Goal: Information Seeking & Learning: Find specific page/section

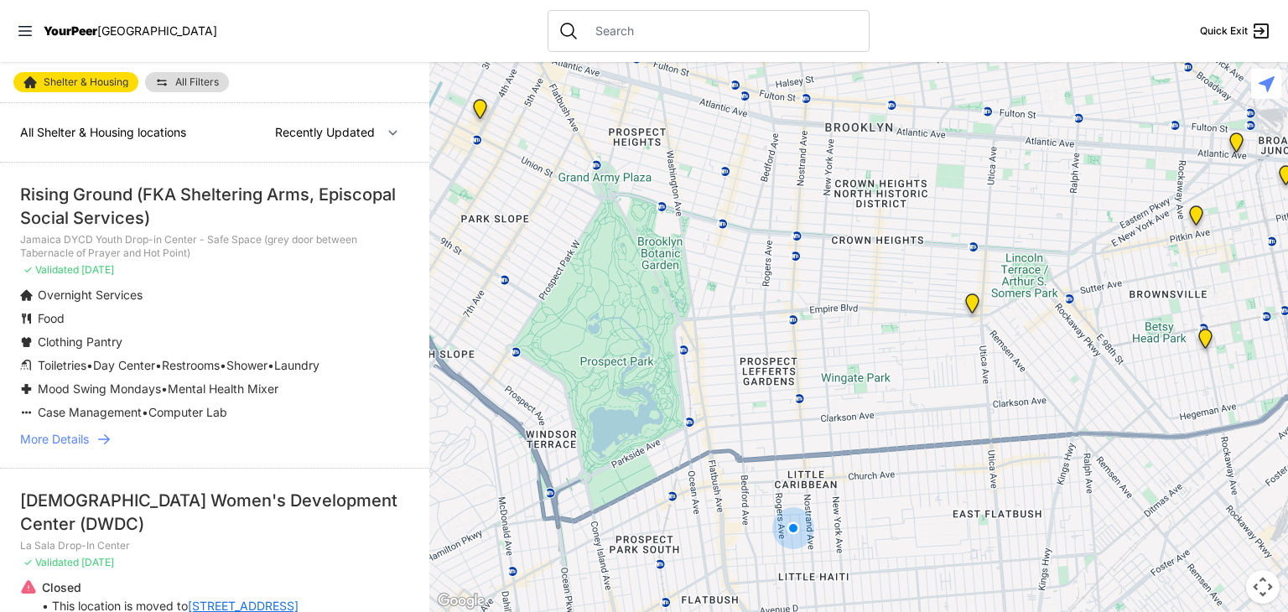
select select "nearby"
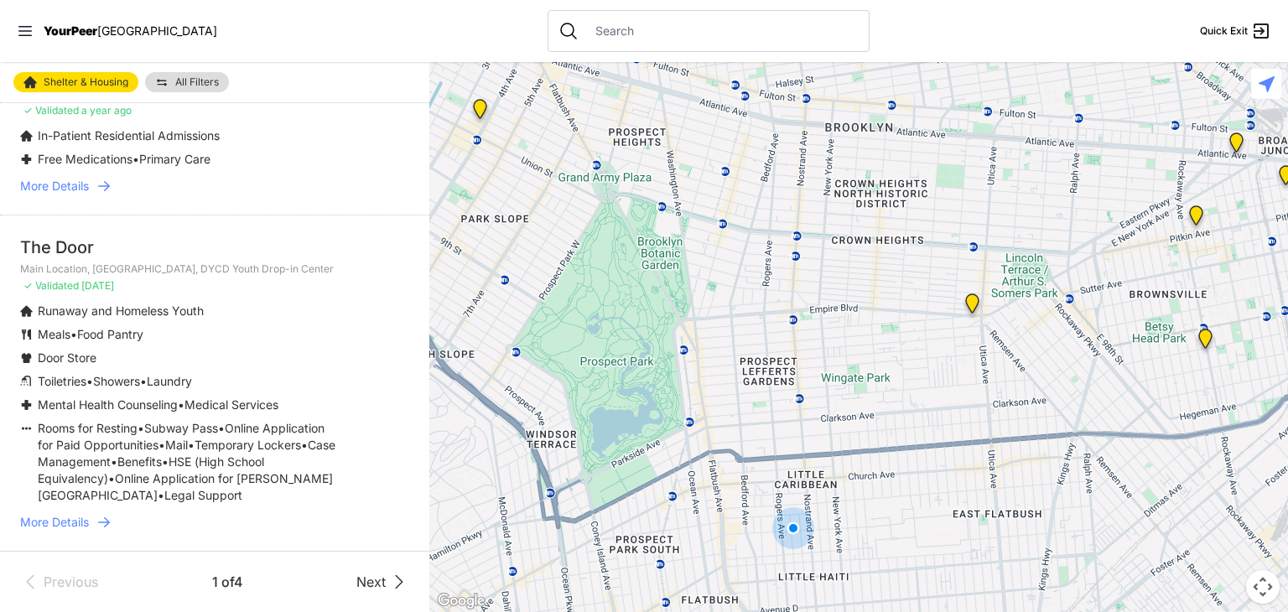
scroll to position [3946, 0]
click at [389, 578] on icon at bounding box center [399, 582] width 20 height 20
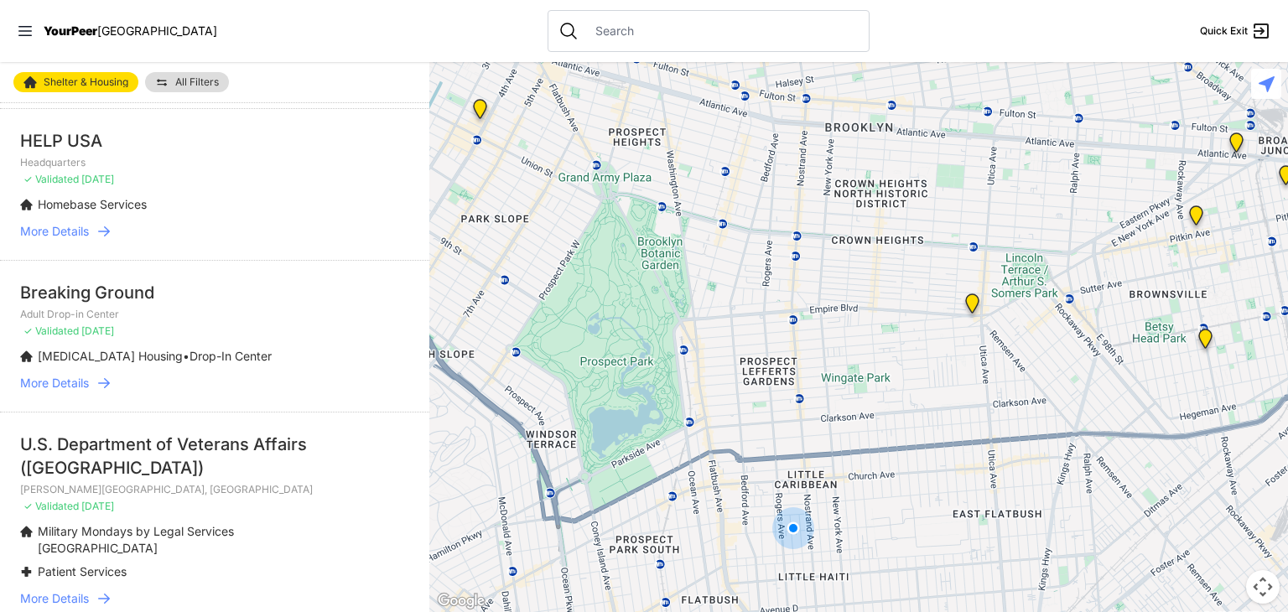
scroll to position [252, 0]
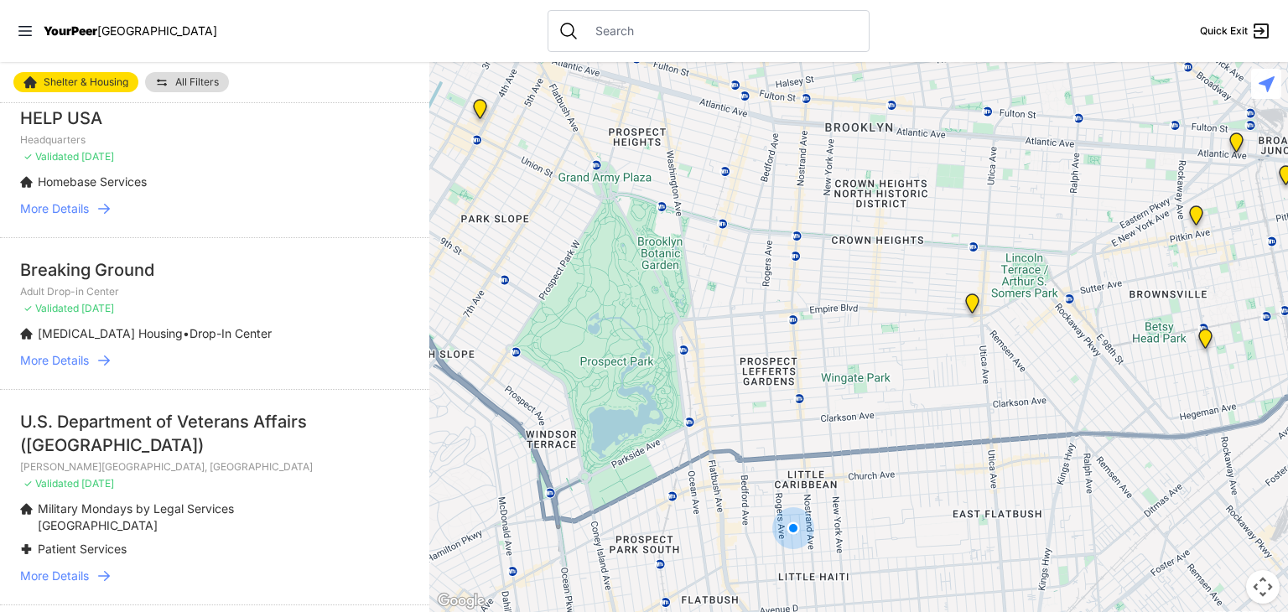
click at [73, 359] on span "More Details" at bounding box center [54, 360] width 69 height 17
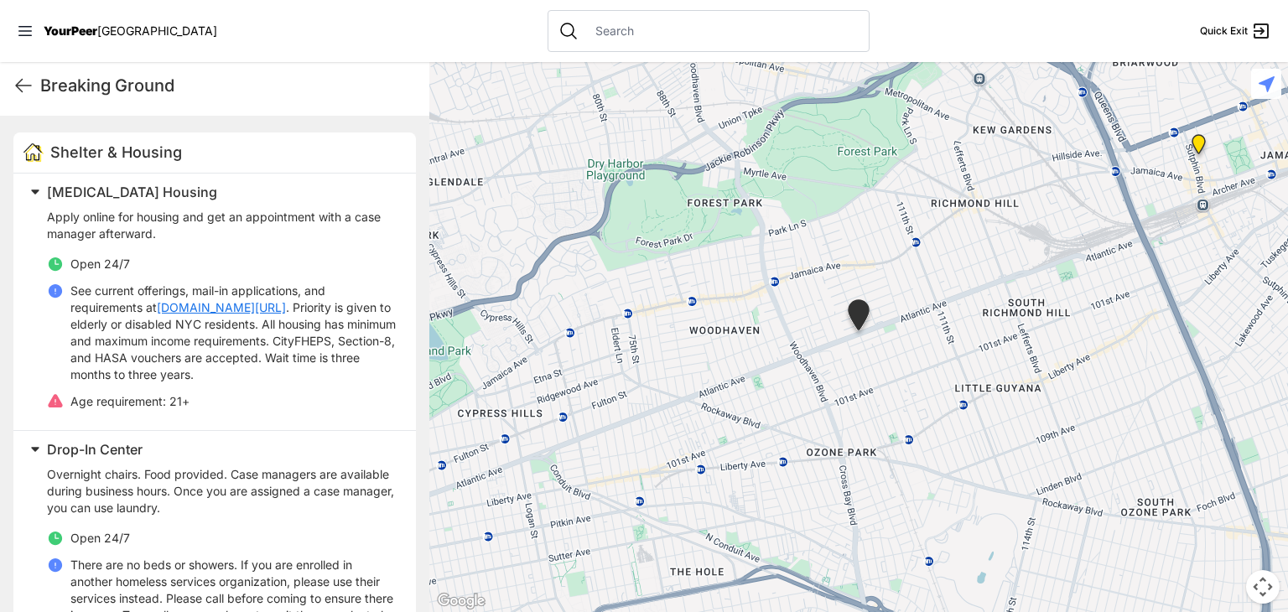
scroll to position [503, 0]
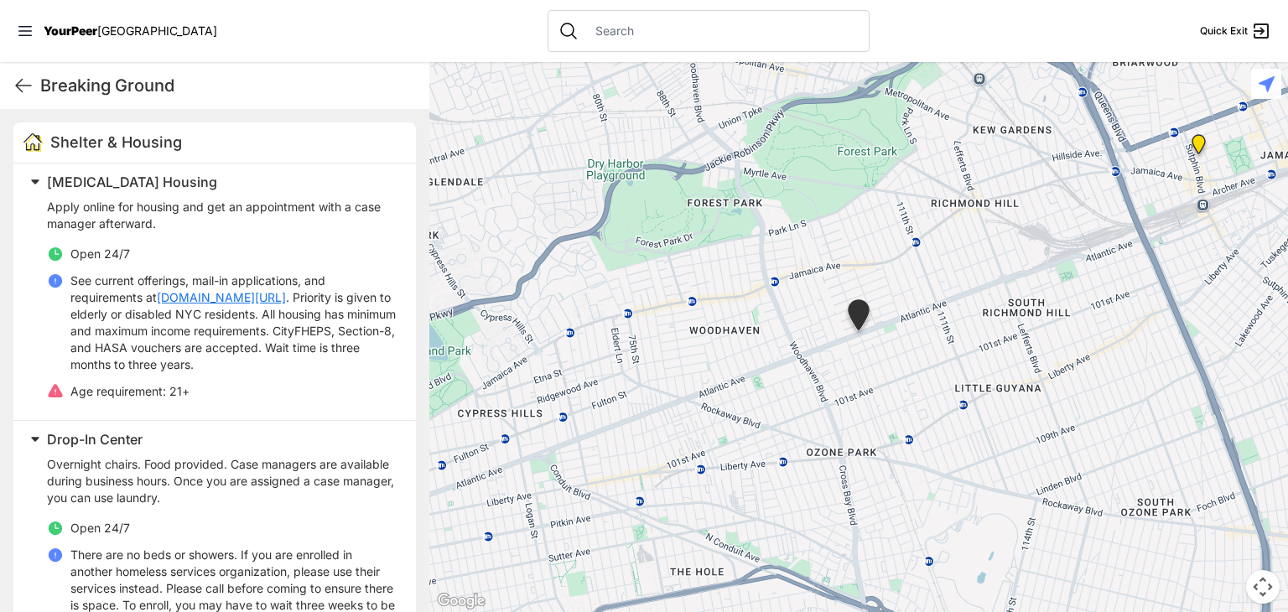
click at [262, 296] on link "breakingground.org/need-housing" at bounding box center [221, 297] width 129 height 17
